Goal: Task Accomplishment & Management: Manage account settings

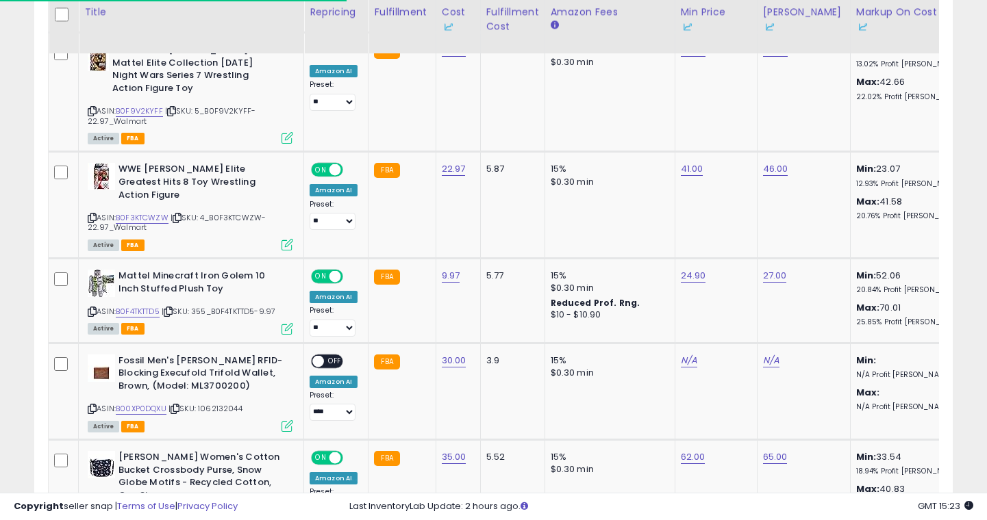
scroll to position [281, 531]
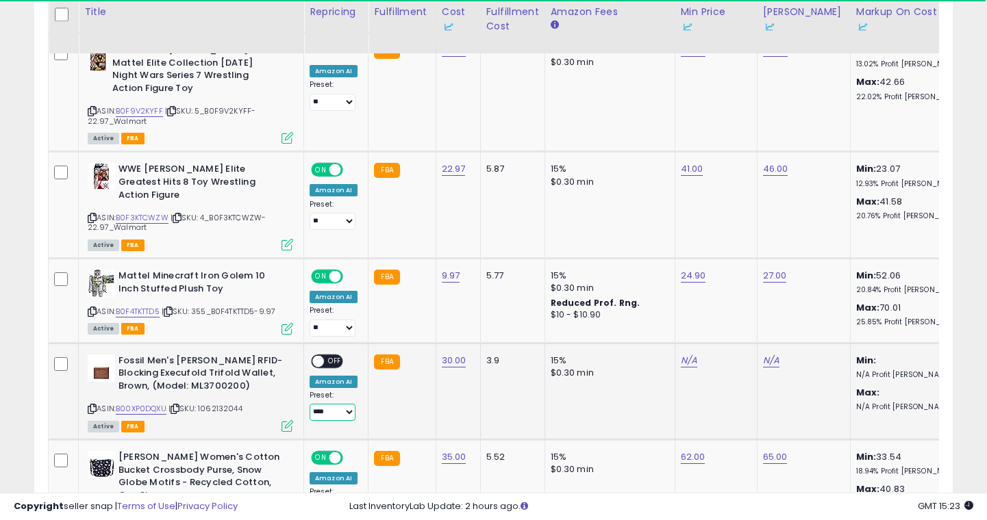
click at [350, 404] on select "**********" at bounding box center [333, 412] width 46 height 17
click at [349, 320] on select "**********" at bounding box center [333, 328] width 46 height 17
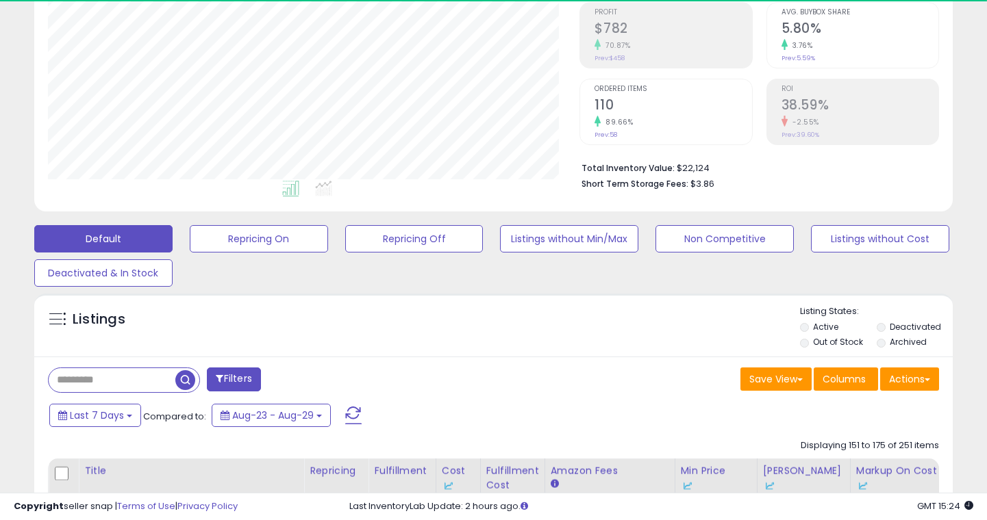
scroll to position [0, 0]
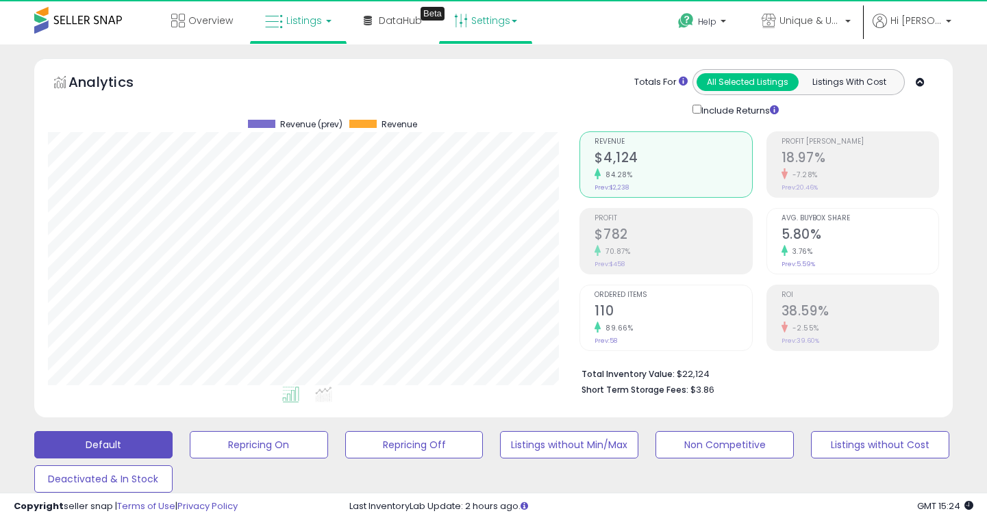
click at [491, 20] on link "Settings" at bounding box center [486, 20] width 84 height 41
click at [485, 73] on link "Store settings" at bounding box center [488, 69] width 62 height 13
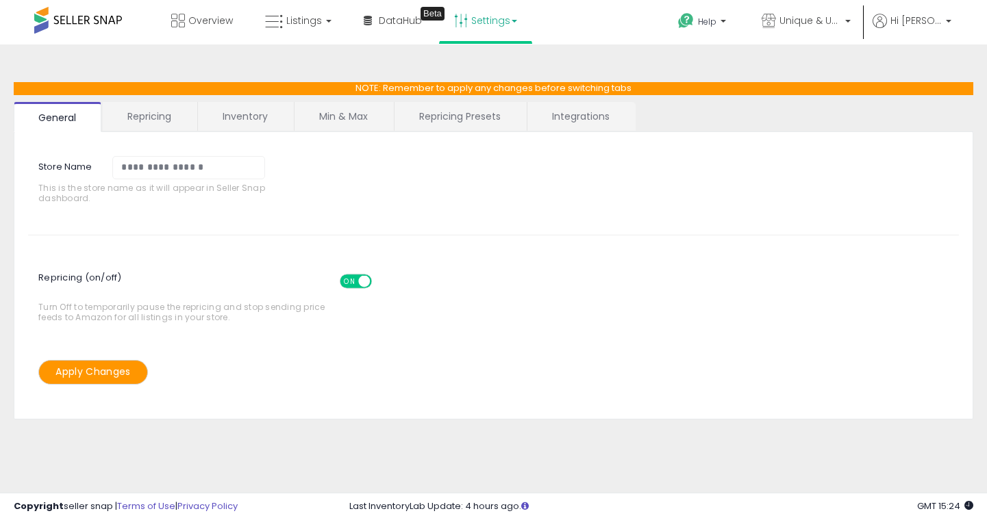
click at [154, 117] on link "Repricing" at bounding box center [149, 116] width 93 height 29
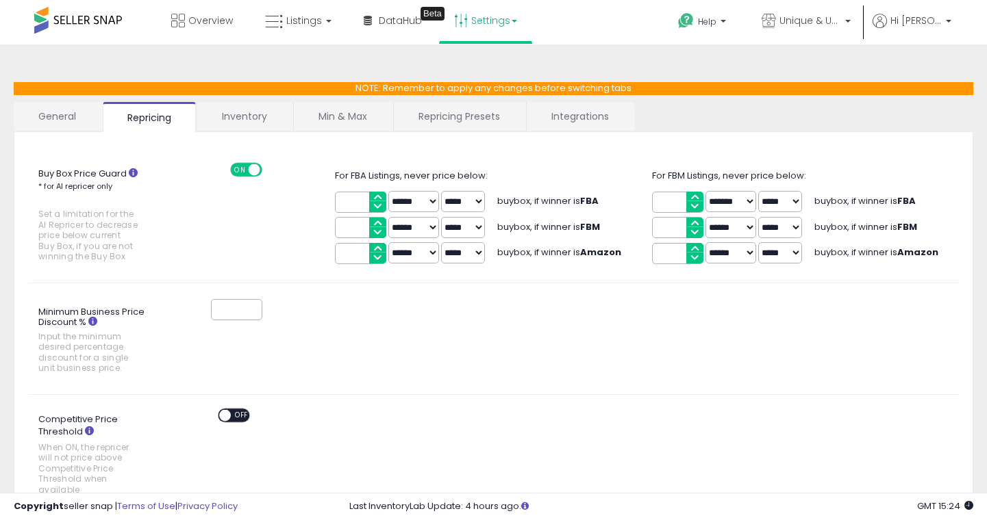
click at [134, 172] on icon at bounding box center [133, 172] width 9 height 9
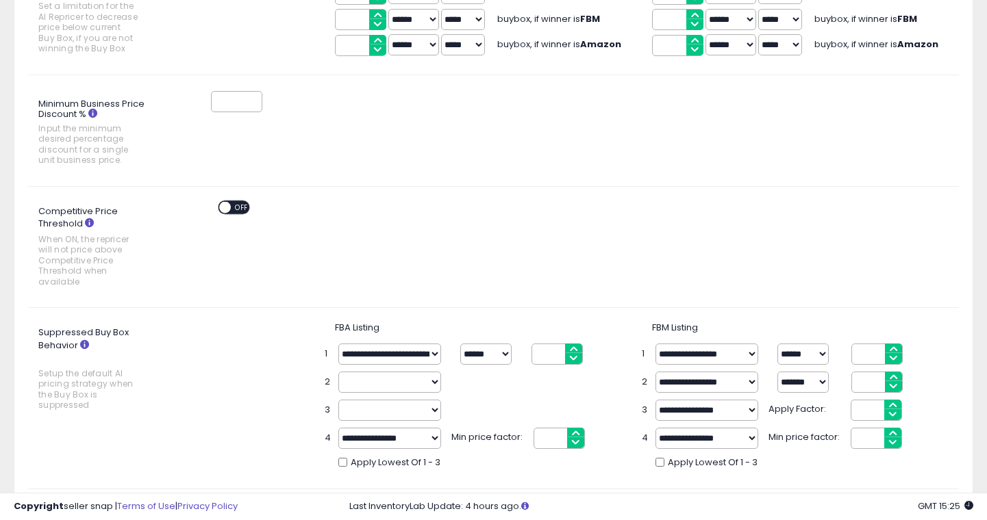
scroll to position [227, 0]
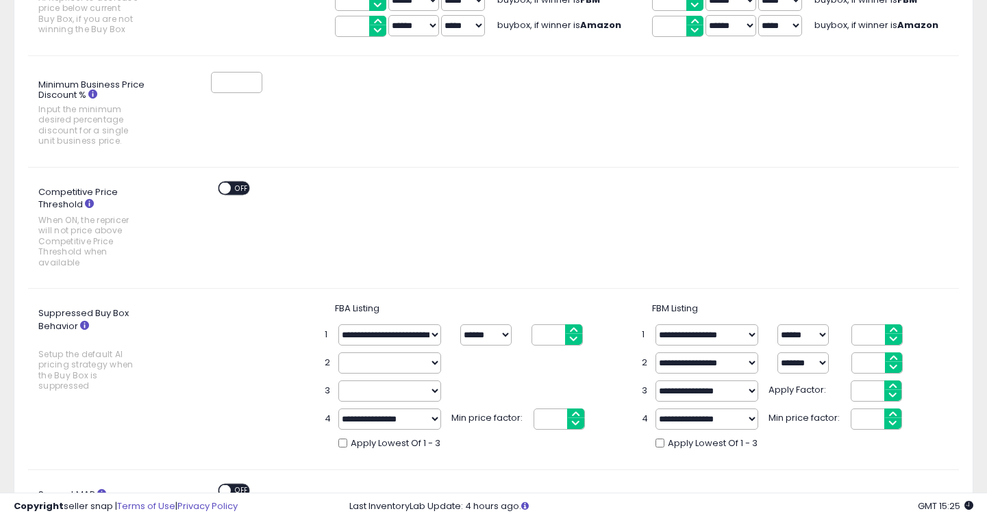
click at [88, 203] on icon at bounding box center [89, 203] width 9 height 9
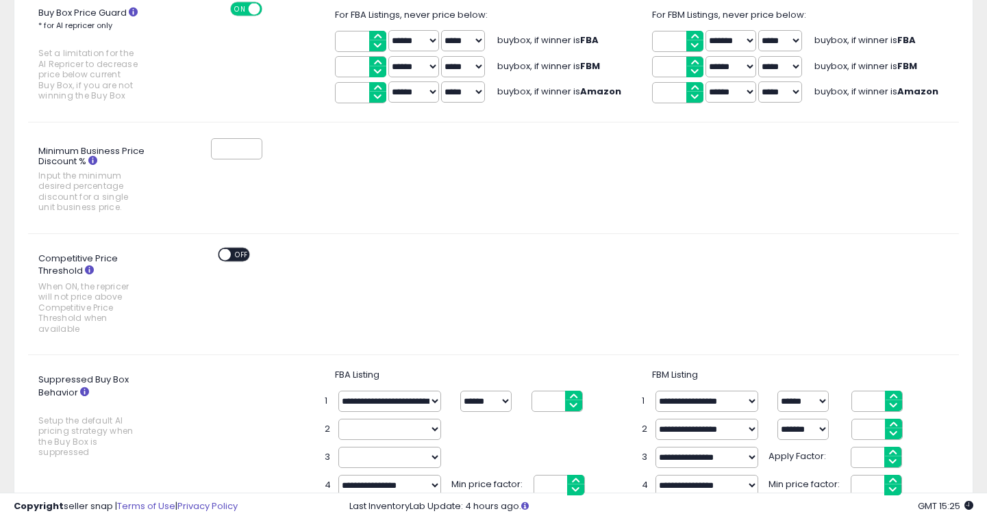
scroll to position [0, 0]
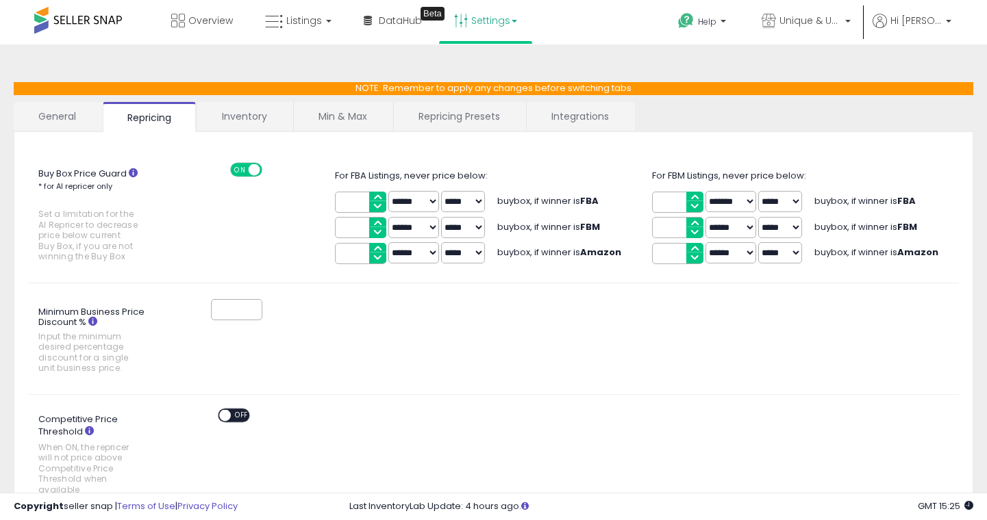
click at [248, 115] on link "Inventory" at bounding box center [244, 116] width 95 height 29
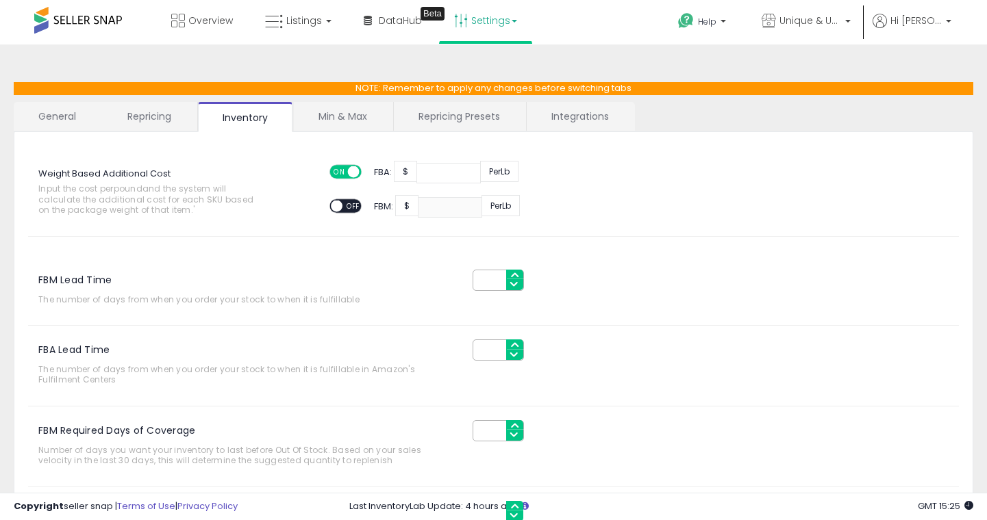
click at [340, 116] on link "Min & Max" at bounding box center [343, 116] width 98 height 29
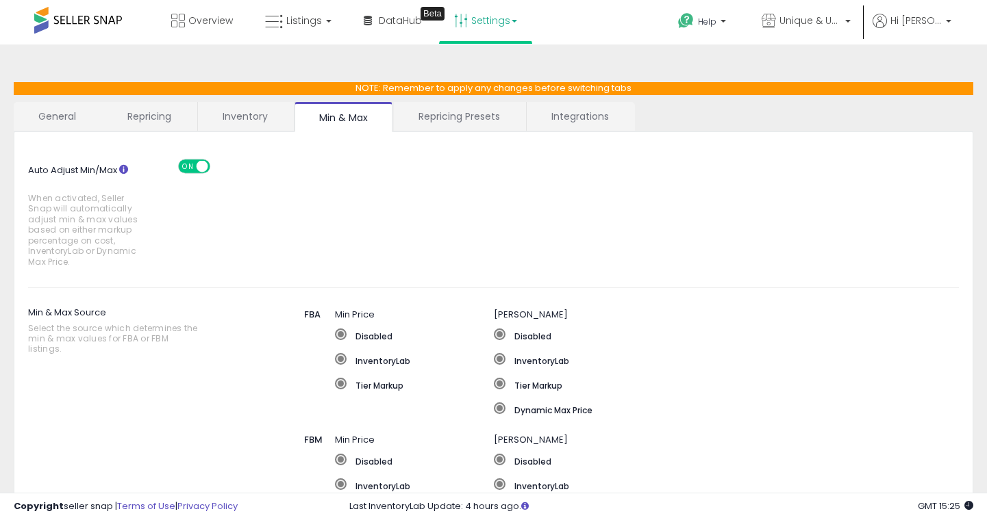
click at [468, 121] on link "Repricing Presets" at bounding box center [459, 116] width 131 height 29
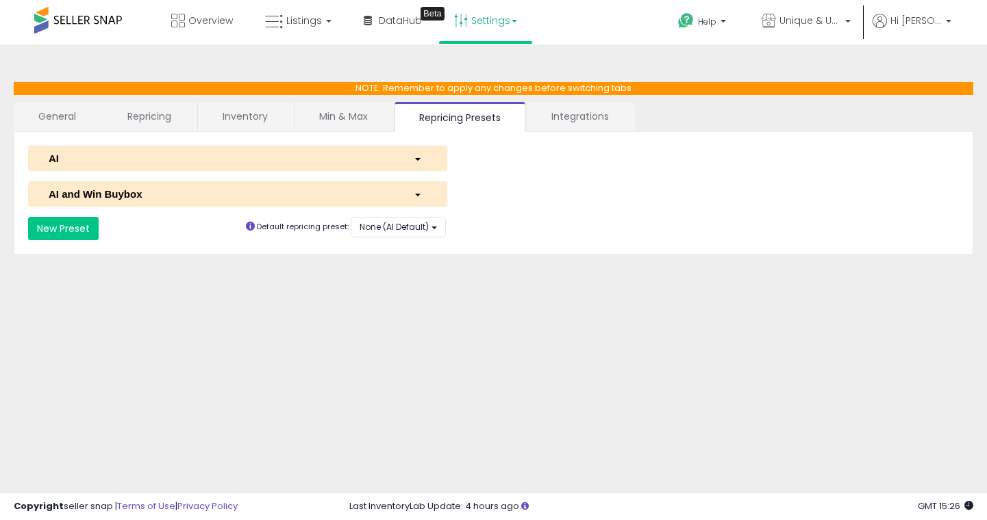
click at [418, 199] on div "button" at bounding box center [419, 194] width 33 height 14
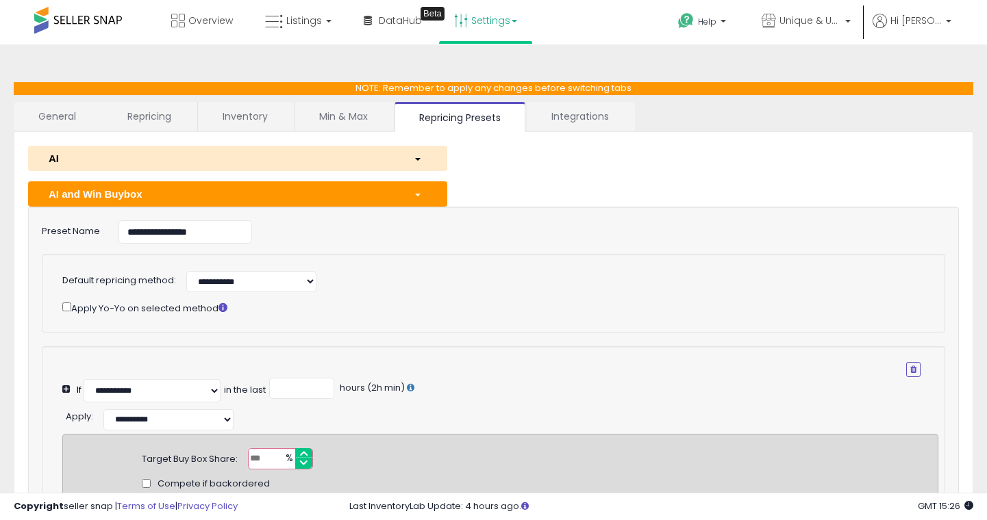
scroll to position [228, 0]
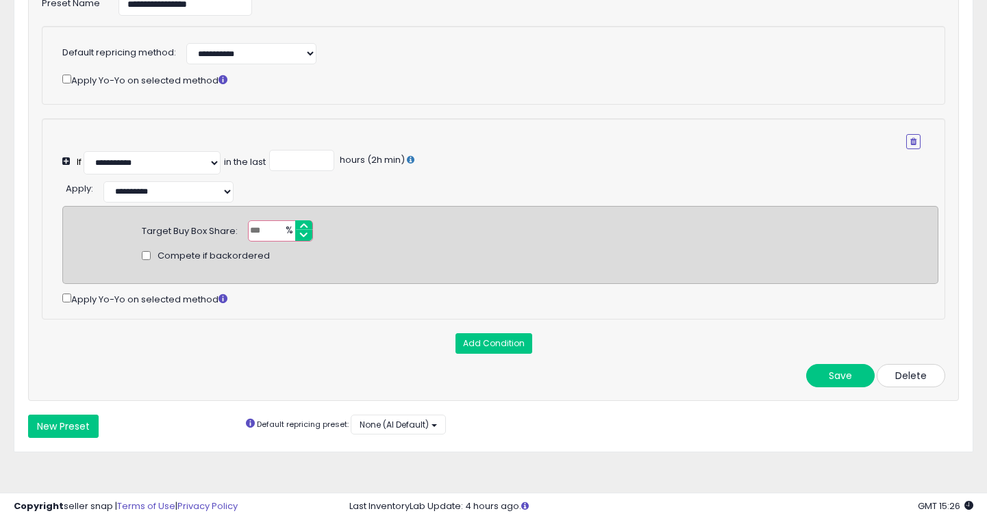
click at [907, 375] on button "Delete" at bounding box center [911, 375] width 68 height 23
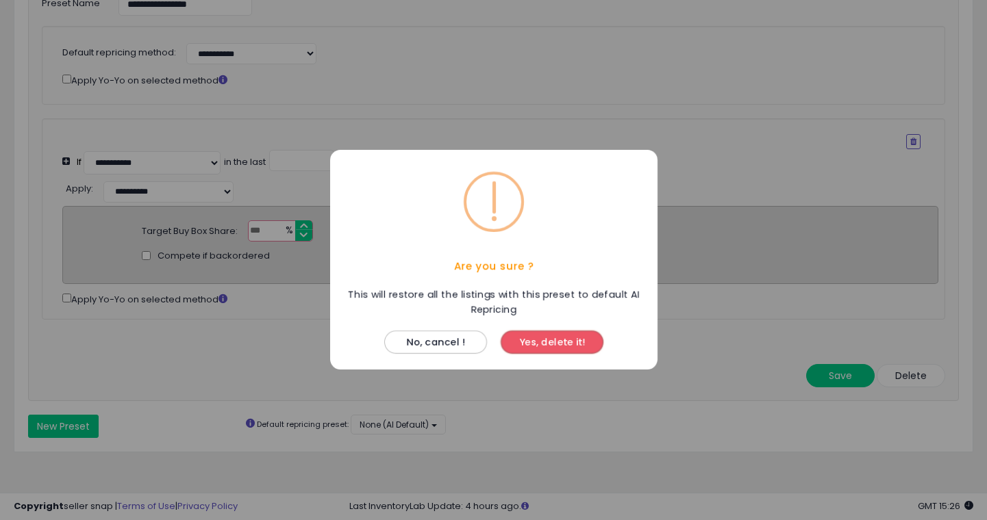
click at [580, 348] on button "Yes, delete it!" at bounding box center [552, 342] width 103 height 23
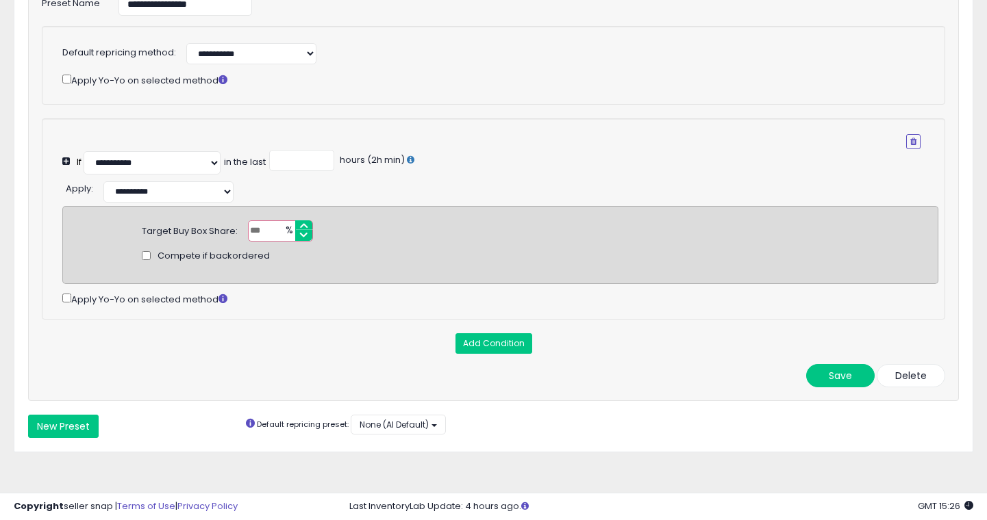
scroll to position [0, 0]
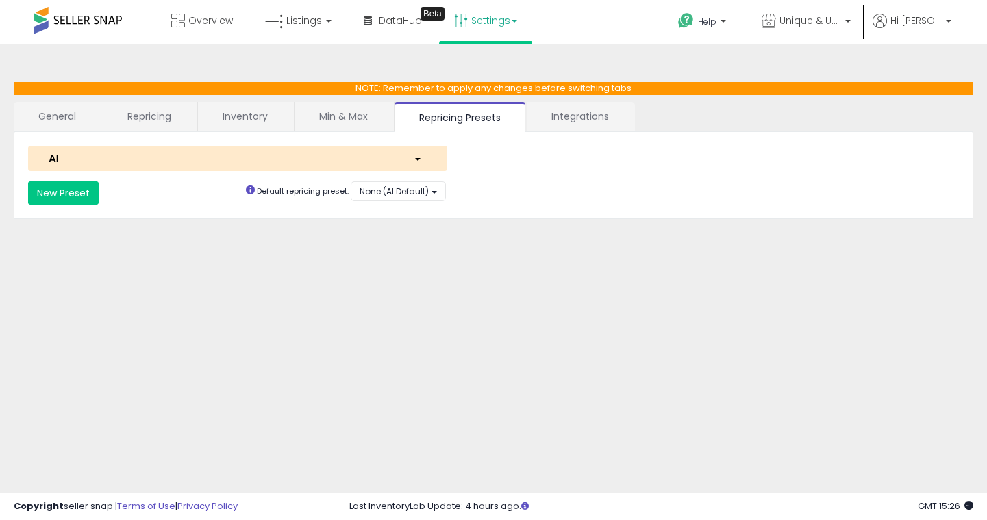
click at [422, 153] on div "button" at bounding box center [419, 158] width 33 height 14
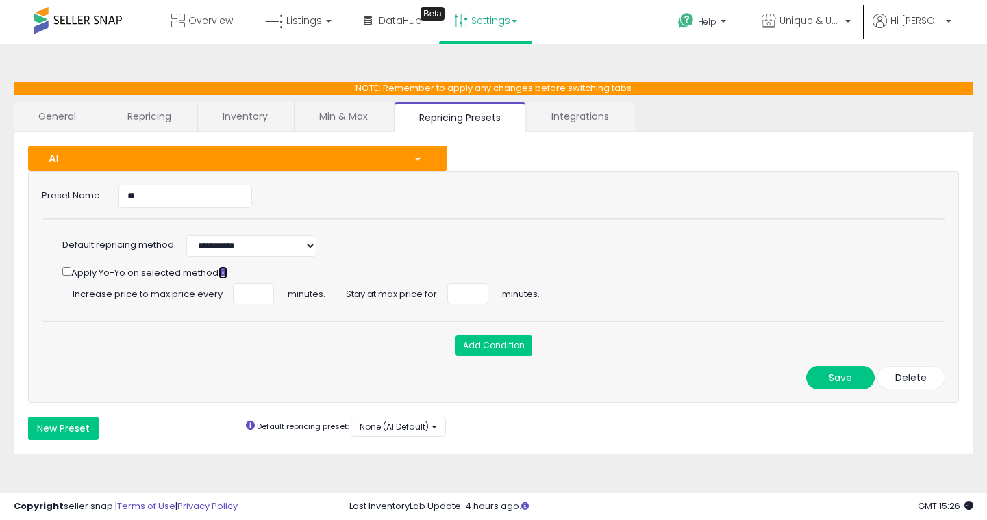
click at [227, 272] on icon at bounding box center [222, 272] width 9 height 9
click at [288, 244] on select "**********" at bounding box center [251, 246] width 130 height 21
click at [317, 347] on div "Add Condition" at bounding box center [494, 346] width 924 height 21
click at [579, 114] on link "Integrations" at bounding box center [580, 116] width 107 height 29
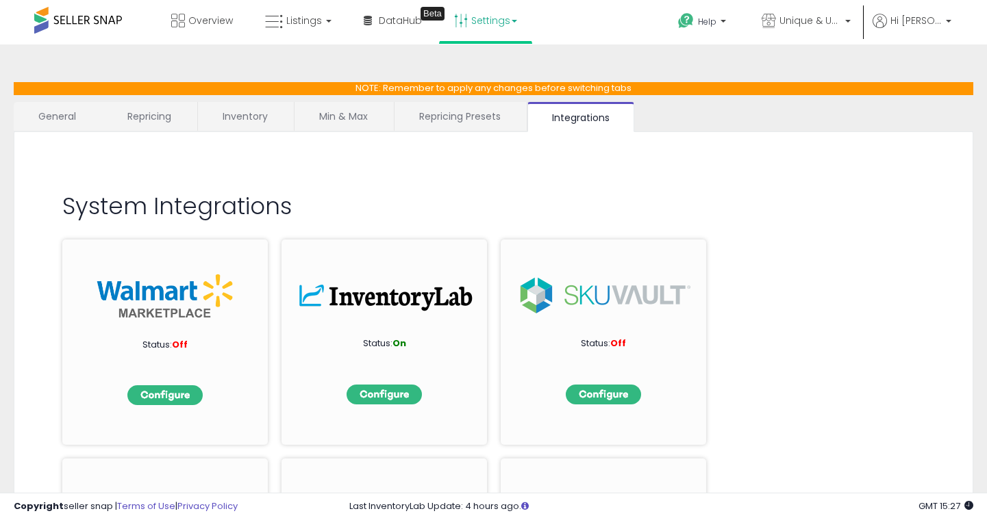
click at [457, 119] on link "Repricing Presets" at bounding box center [459, 116] width 131 height 29
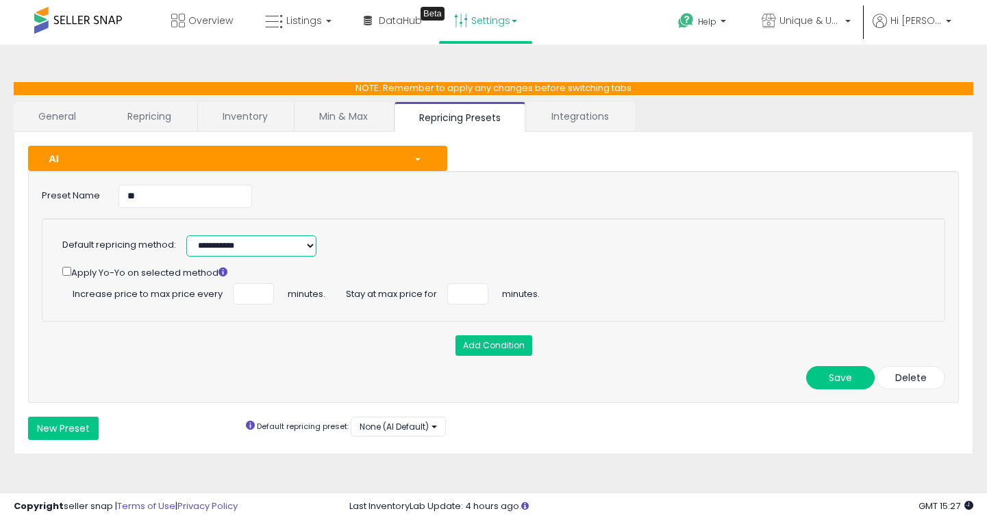
click at [271, 245] on select "**********" at bounding box center [251, 246] width 130 height 21
click at [344, 228] on div "**********" at bounding box center [493, 269] width 903 height 103
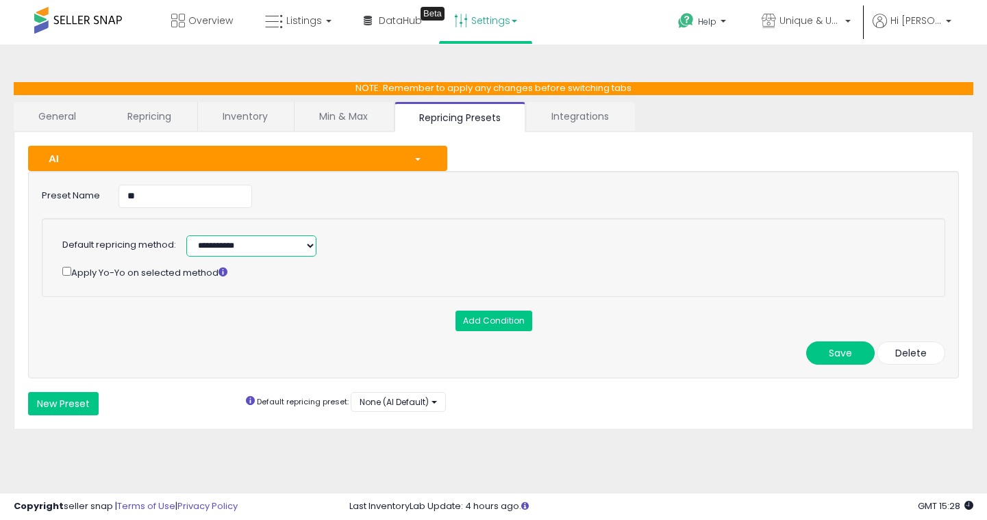
click at [306, 247] on select "**********" at bounding box center [251, 246] width 130 height 21
click at [207, 21] on span "Overview" at bounding box center [210, 21] width 45 height 14
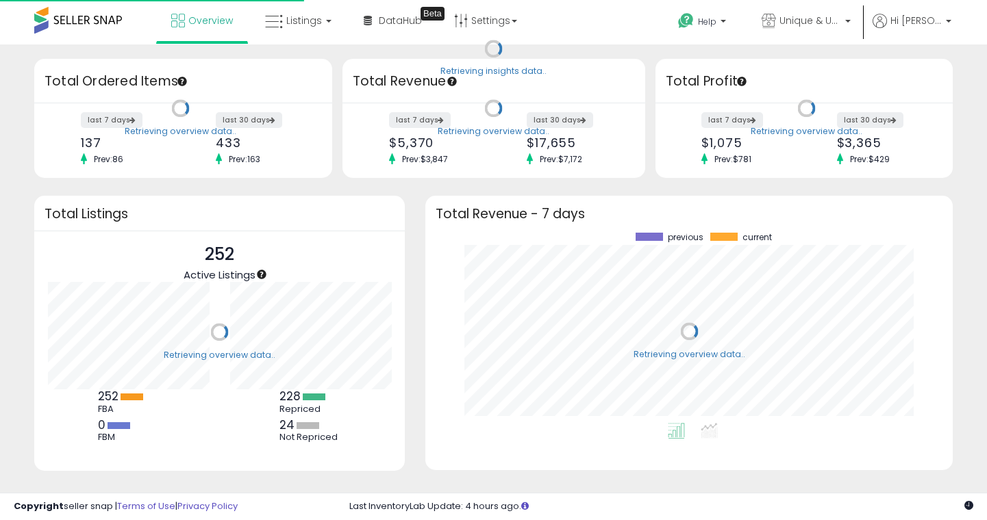
scroll to position [190, 499]
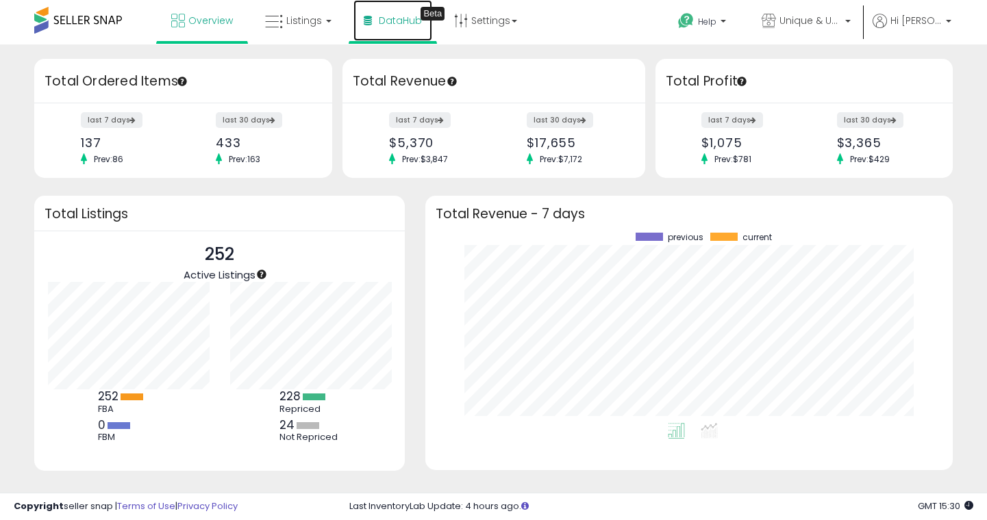
click at [392, 18] on span "DataHub" at bounding box center [400, 21] width 43 height 14
